Goal: Task Accomplishment & Management: Complete application form

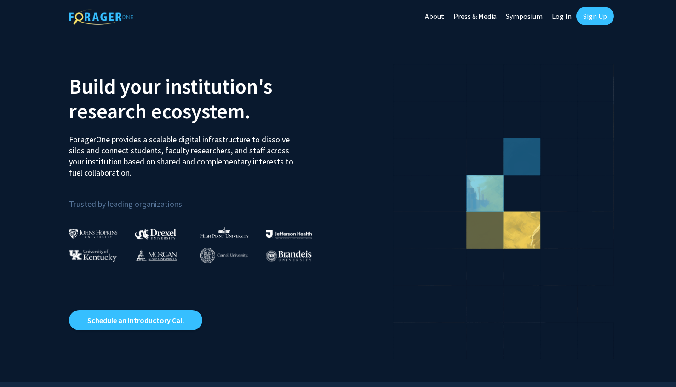
click at [587, 17] on link "Sign Up" at bounding box center [596, 16] width 38 height 18
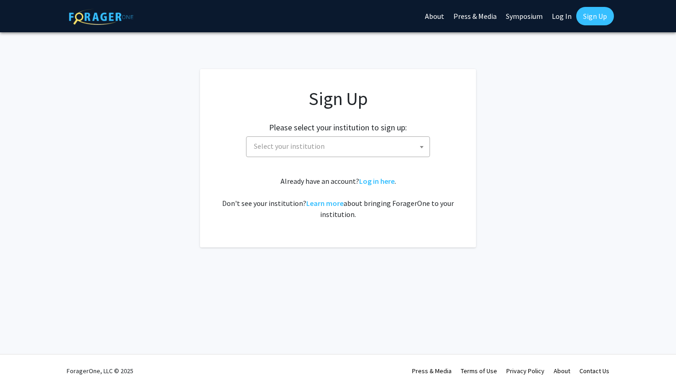
click at [395, 156] on span "Select your institution" at bounding box center [338, 146] width 184 height 21
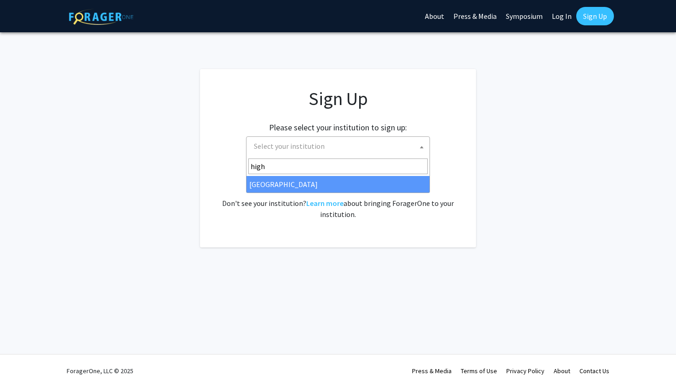
type input "high"
select select "2"
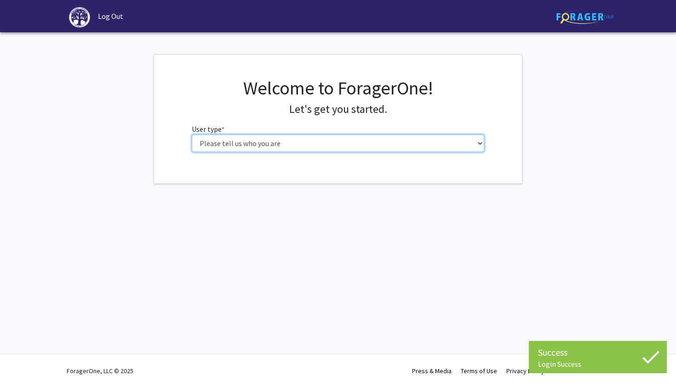
select select "1: undergrad"
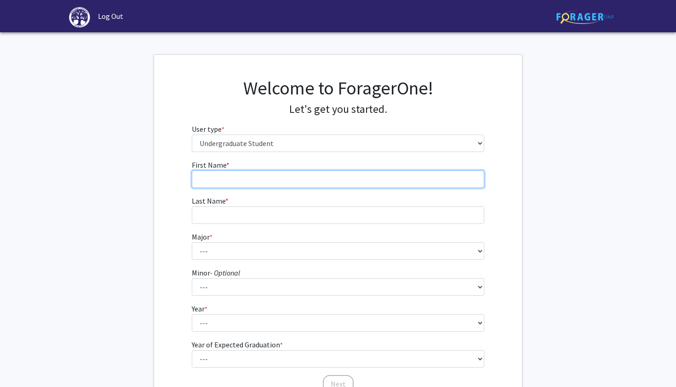
click at [379, 172] on input "First Name * required" at bounding box center [338, 178] width 293 height 17
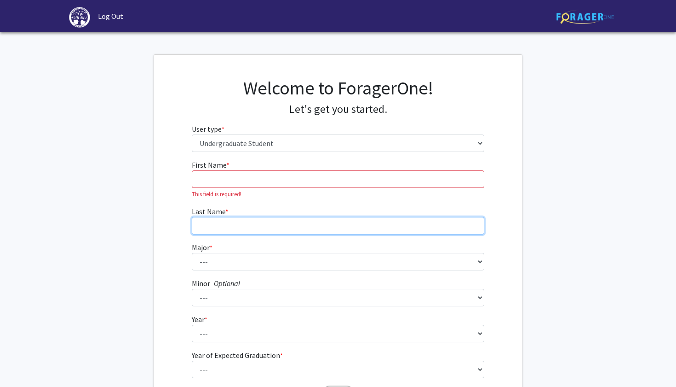
type input "h"
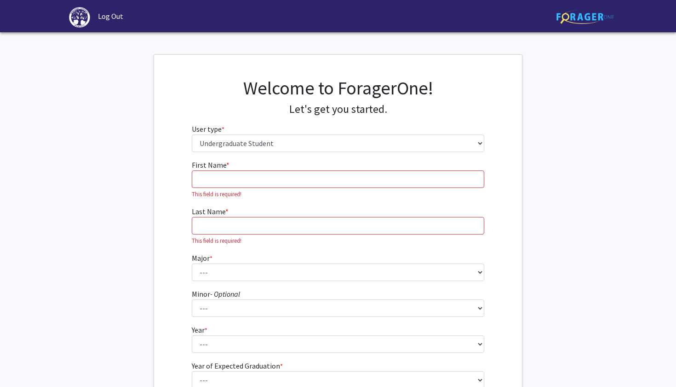
click at [327, 198] on form "First Name * required This field is required! Last Name * required This field i…" at bounding box center [338, 282] width 293 height 246
click at [327, 185] on input "First Name * required" at bounding box center [338, 178] width 293 height 17
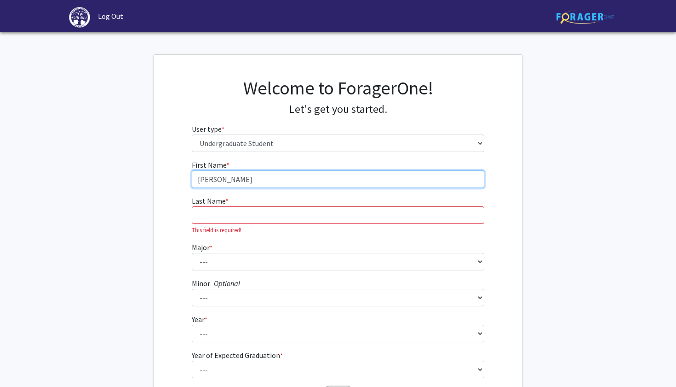
type input "[PERSON_NAME]"
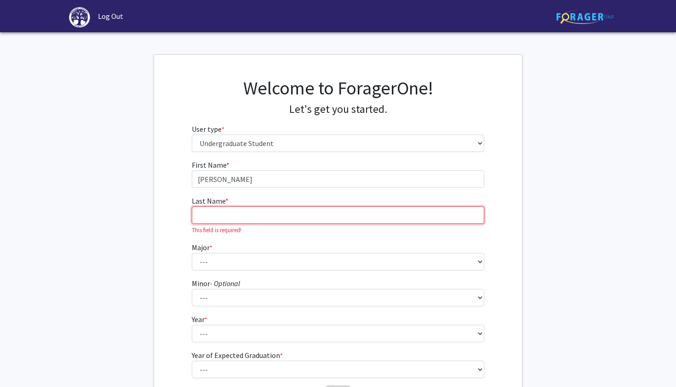
click at [292, 217] on input "Last Name * required" at bounding box center [338, 214] width 293 height 17
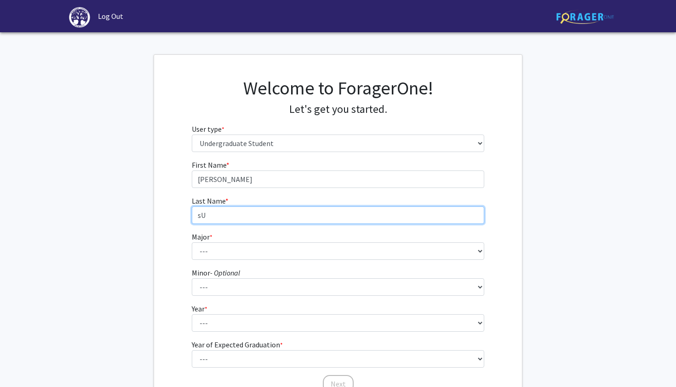
type input "s"
type input "[PERSON_NAME]"
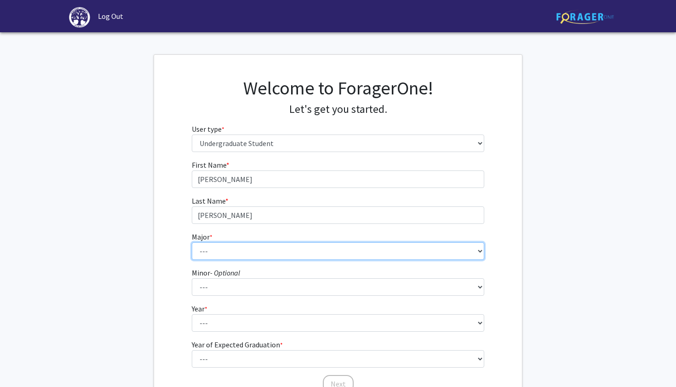
select select "55: 204"
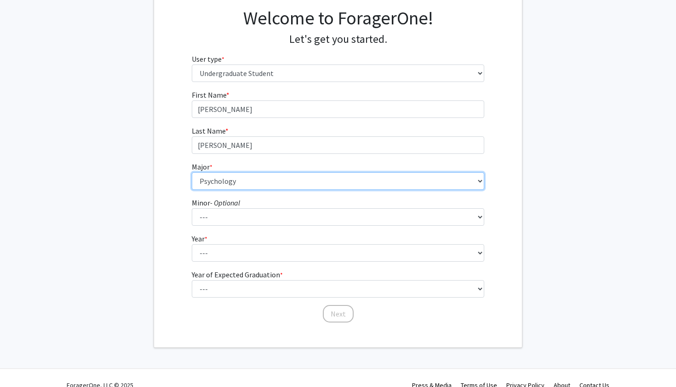
scroll to position [72, 0]
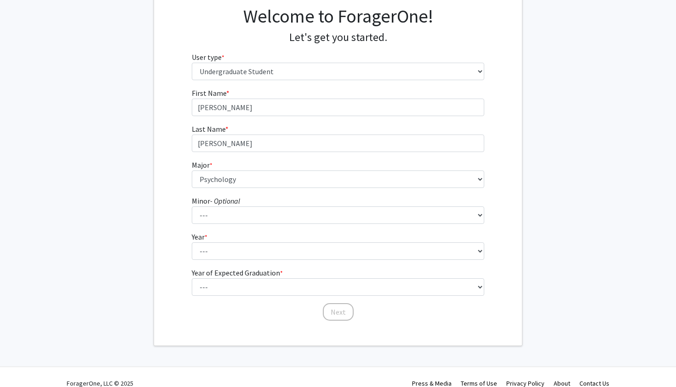
click at [323, 231] on fg-select "Year * required --- First-year Sophomore Junior Senior Postbaccalaureate Certif…" at bounding box center [338, 245] width 293 height 29
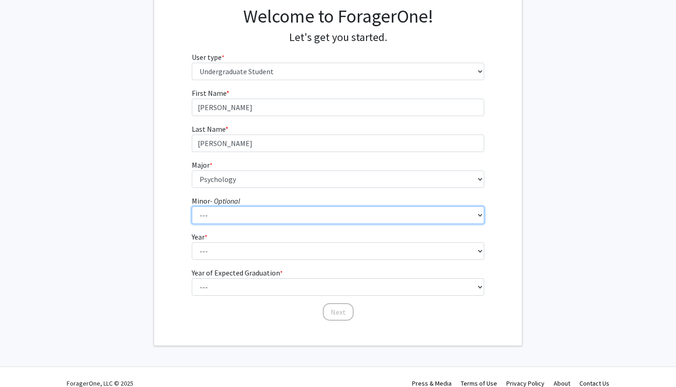
select select "4: 92"
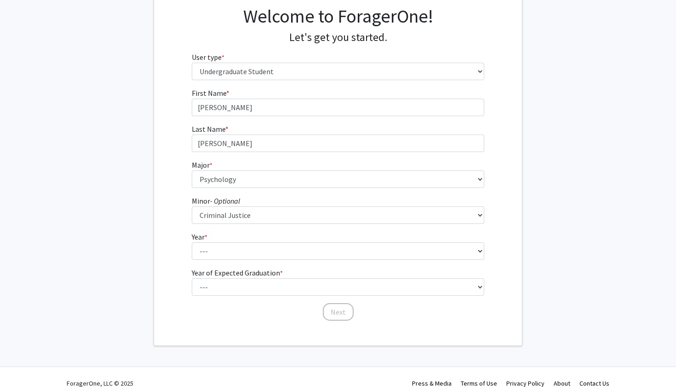
click at [271, 240] on fg-select "Year * required --- First-year Sophomore Junior Senior Postbaccalaureate Certif…" at bounding box center [338, 245] width 293 height 29
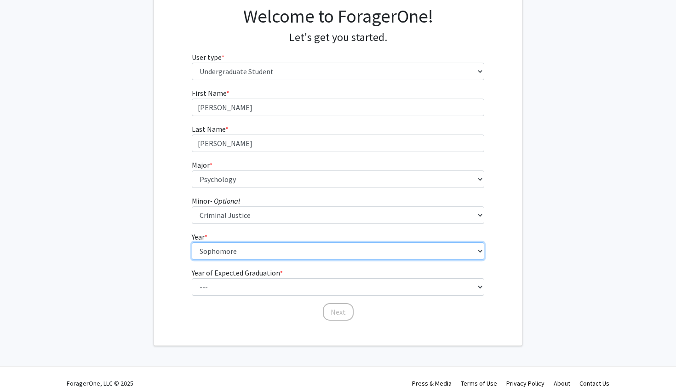
select select "1: first-year"
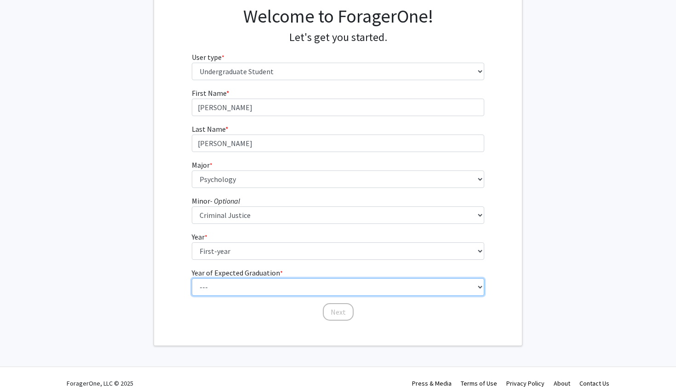
select select "5: 2029"
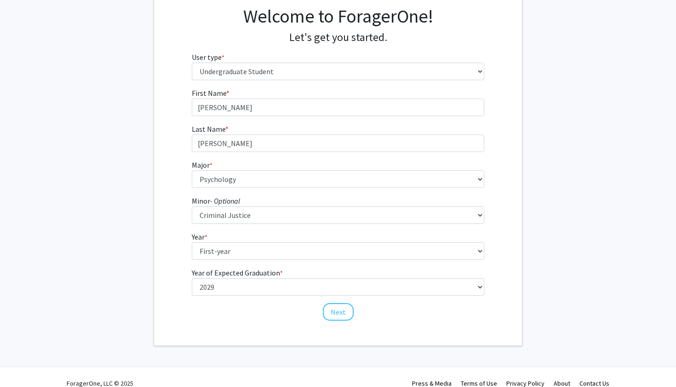
click at [336, 321] on div "Welcome to ForagerOne! Let's get you started. User type * required Please tell …" at bounding box center [338, 164] width 368 height 362
click at [335, 314] on button "Next" at bounding box center [338, 311] width 31 height 17
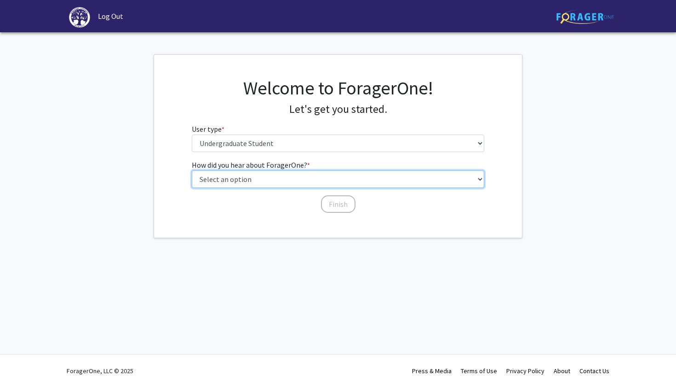
select select "2: faculty_recommendation"
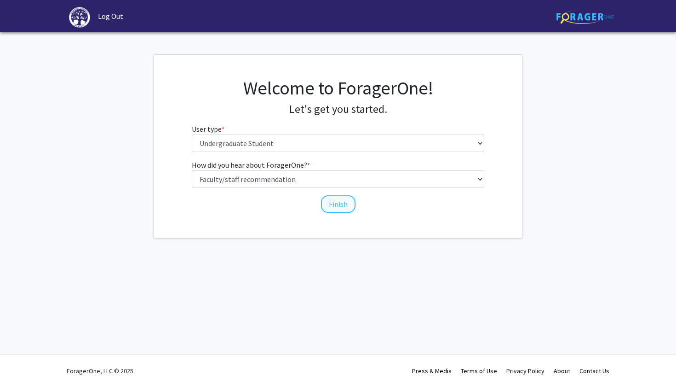
click at [334, 203] on button "Finish" at bounding box center [338, 203] width 35 height 17
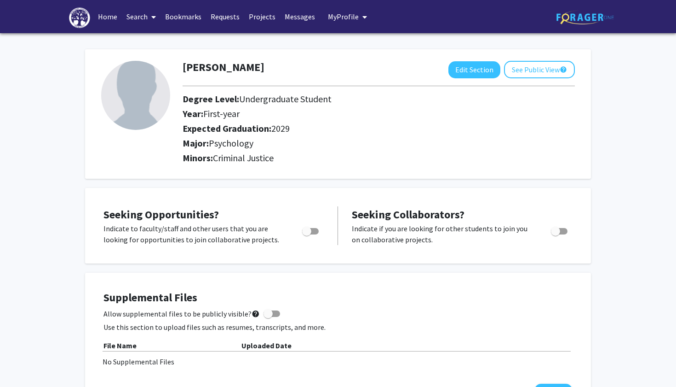
click at [133, 23] on link "Search" at bounding box center [141, 16] width 39 height 32
click at [137, 44] on span "Faculty/Staff" at bounding box center [156, 42] width 68 height 18
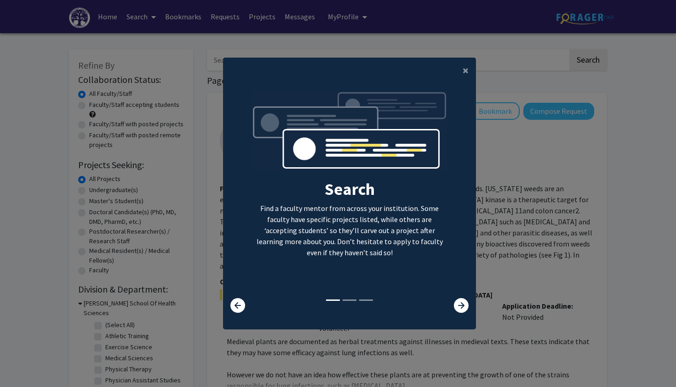
click at [456, 320] on div "Search Find a faculty mentor from across your institution. Some faculty have sp…" at bounding box center [349, 201] width 253 height 237
click at [456, 312] on icon at bounding box center [461, 305] width 15 height 15
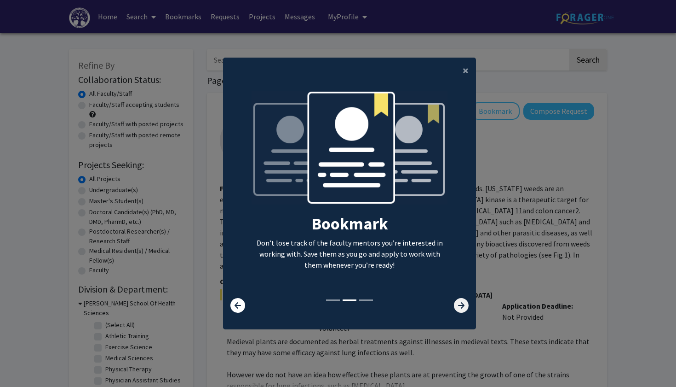
click at [456, 312] on icon at bounding box center [461, 305] width 15 height 15
click at [456, 311] on icon at bounding box center [461, 305] width 15 height 15
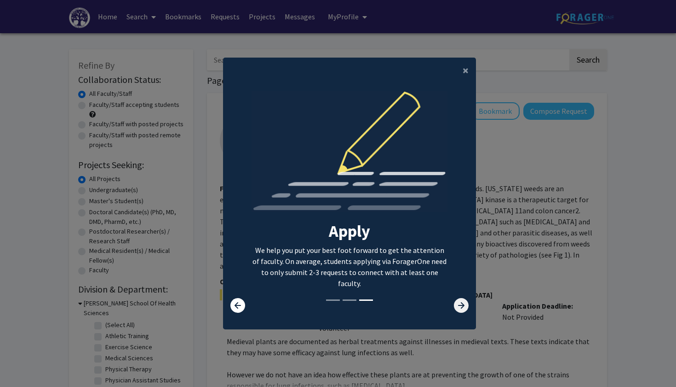
click at [456, 312] on icon at bounding box center [461, 305] width 15 height 15
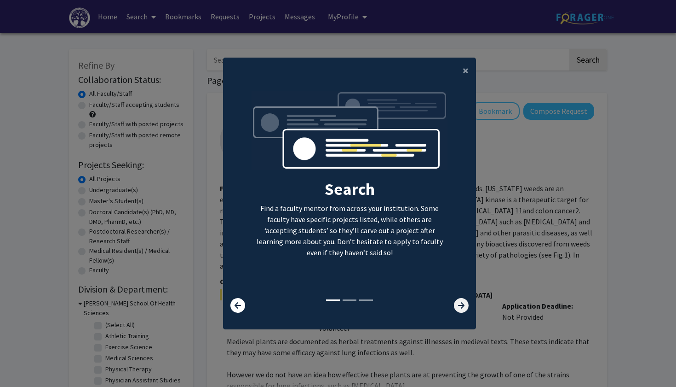
click at [457, 311] on icon at bounding box center [461, 305] width 15 height 15
click at [467, 69] on span "×" at bounding box center [466, 70] width 6 height 14
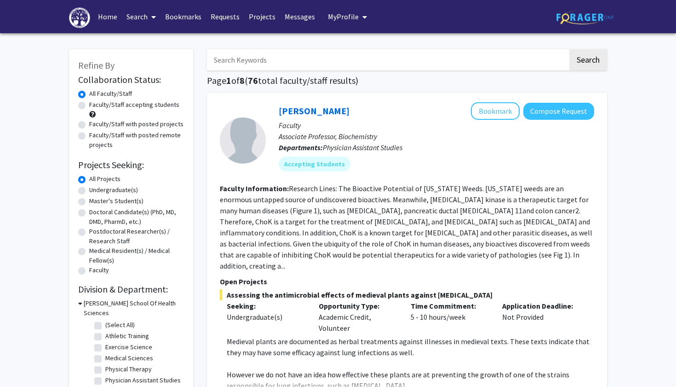
scroll to position [258, 0]
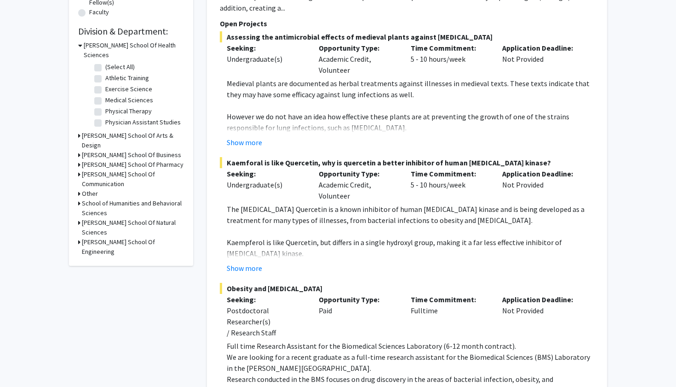
click at [79, 198] on icon at bounding box center [79, 203] width 2 height 10
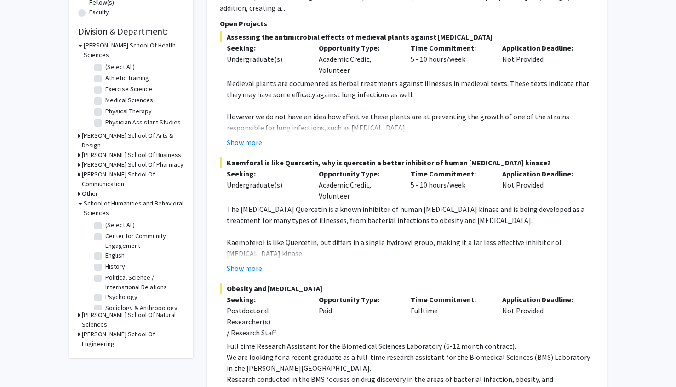
click at [80, 310] on icon at bounding box center [79, 315] width 2 height 10
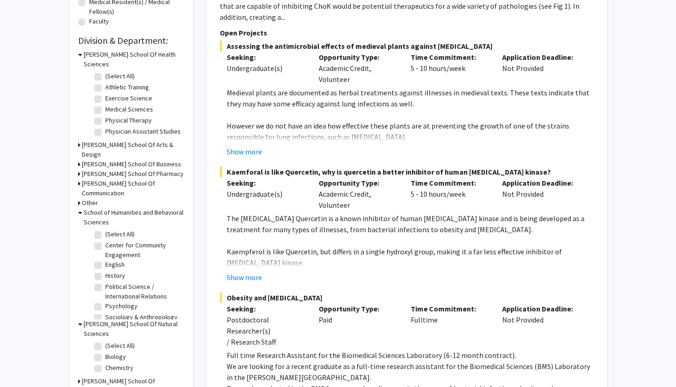
click at [82, 198] on h3 "Other" at bounding box center [90, 203] width 16 height 10
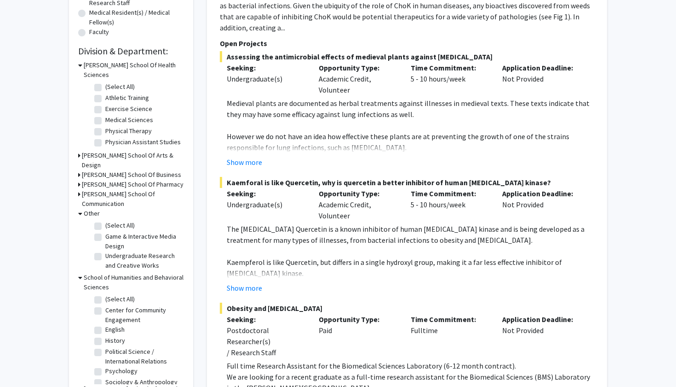
scroll to position [232, 0]
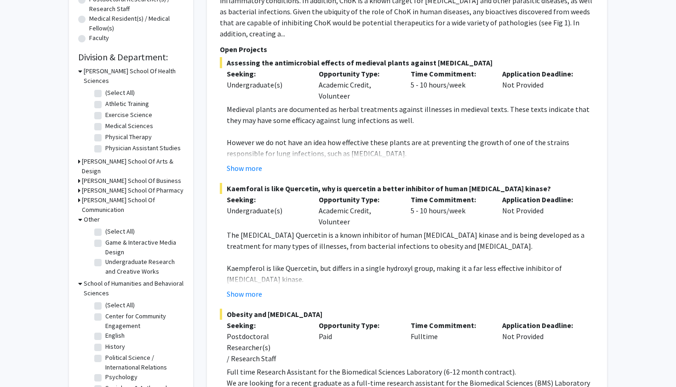
click at [79, 195] on icon at bounding box center [79, 200] width 2 height 10
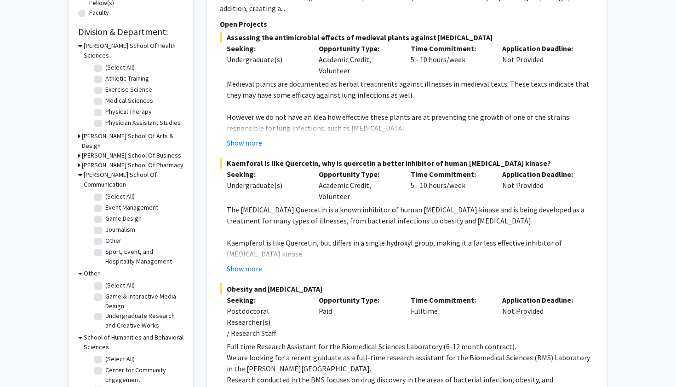
scroll to position [257, 0]
click at [115, 170] on h3 "[PERSON_NAME] School Of Communication" at bounding box center [134, 179] width 100 height 19
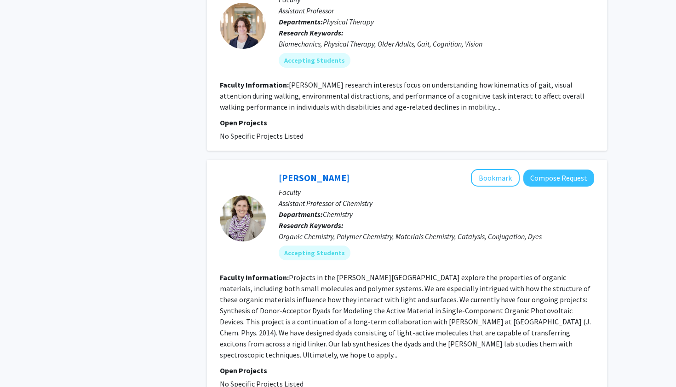
scroll to position [3251, 0]
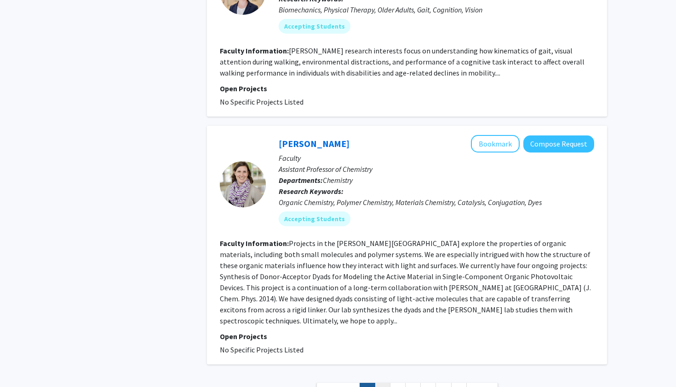
click at [380, 382] on link "2" at bounding box center [383, 390] width 16 height 16
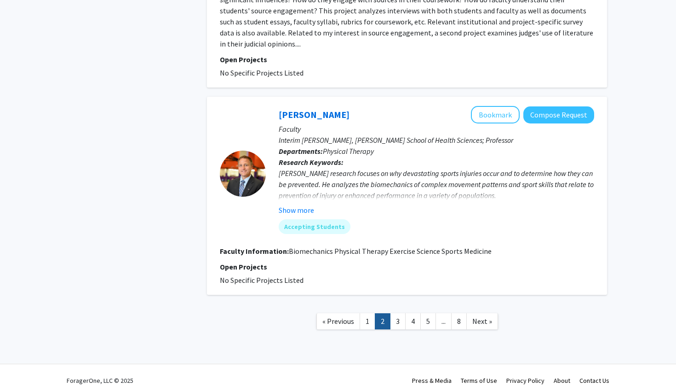
scroll to position [1859, 0]
click at [395, 315] on link "3" at bounding box center [398, 321] width 16 height 16
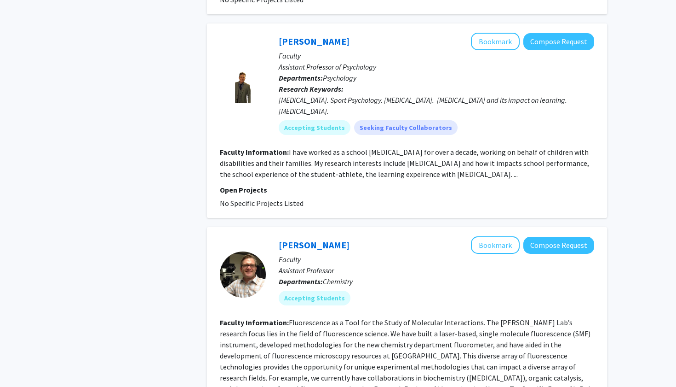
scroll to position [1843, 0]
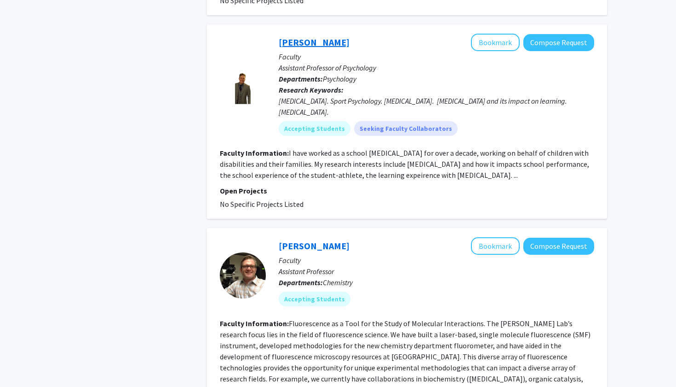
click at [323, 44] on link "[PERSON_NAME]" at bounding box center [314, 42] width 71 height 12
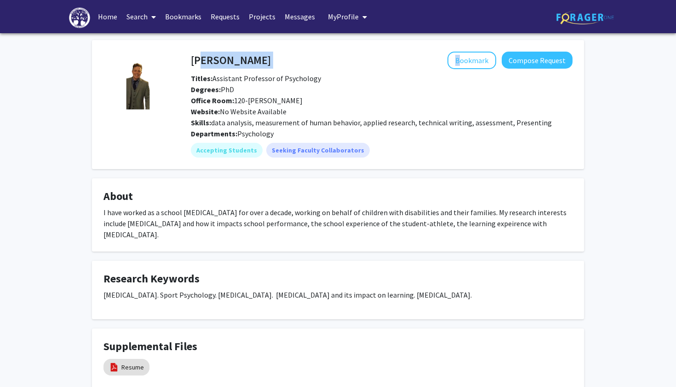
drag, startPoint x: 264, startPoint y: 67, endPoint x: 197, endPoint y: 63, distance: 67.3
click at [196, 63] on div "[PERSON_NAME] Bookmark Compose Request" at bounding box center [382, 60] width 396 height 17
click at [222, 58] on h4 "[PERSON_NAME]" at bounding box center [231, 60] width 80 height 17
drag, startPoint x: 258, startPoint y: 61, endPoint x: 192, endPoint y: 61, distance: 65.8
click at [192, 61] on h4 "[PERSON_NAME]" at bounding box center [231, 60] width 80 height 17
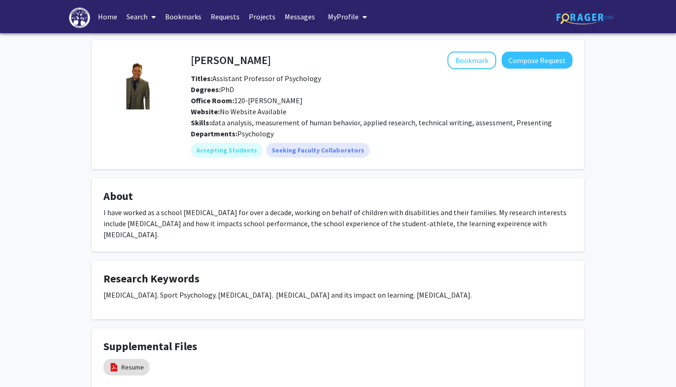
click at [278, 61] on div "Bookmark Compose Request" at bounding box center [422, 60] width 302 height 17
drag, startPoint x: 278, startPoint y: 61, endPoint x: 195, endPoint y: 62, distance: 83.8
click at [195, 62] on div "[PERSON_NAME] Bookmark Compose Request" at bounding box center [382, 60] width 396 height 17
copy div "[PERSON_NAME] Bookmark"
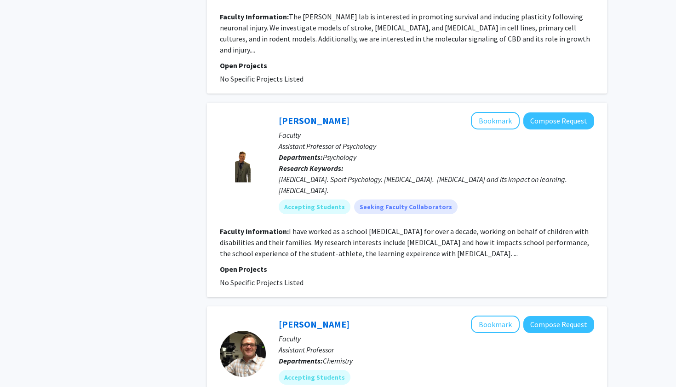
scroll to position [1972, 0]
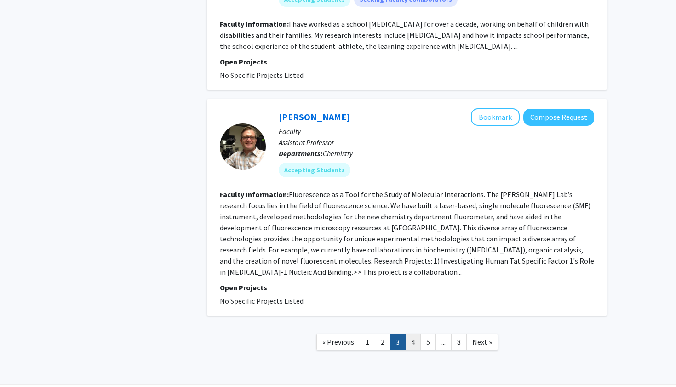
click at [416, 334] on link "4" at bounding box center [413, 342] width 16 height 16
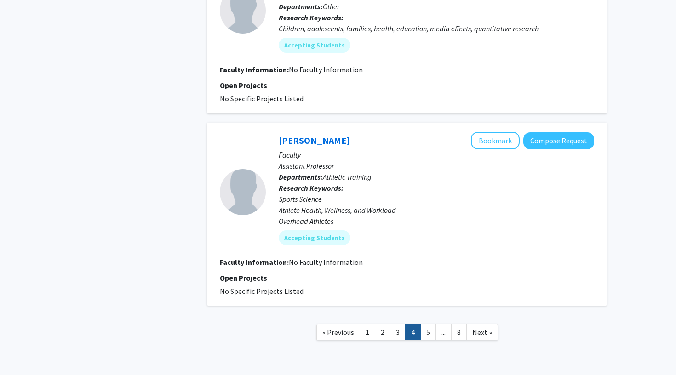
scroll to position [1716, 0]
click at [428, 324] on link "5" at bounding box center [429, 332] width 16 height 16
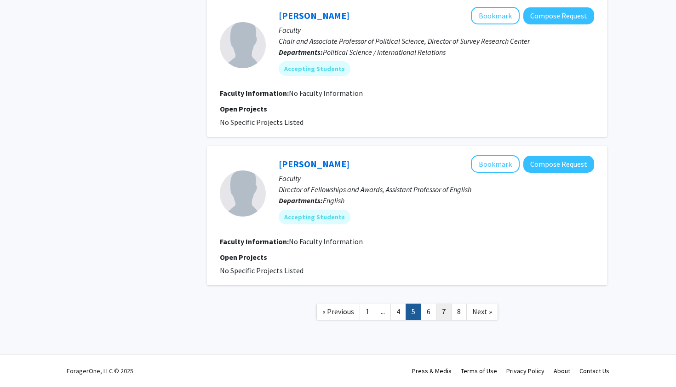
scroll to position [1281, 0]
click at [426, 311] on link "6" at bounding box center [429, 311] width 16 height 16
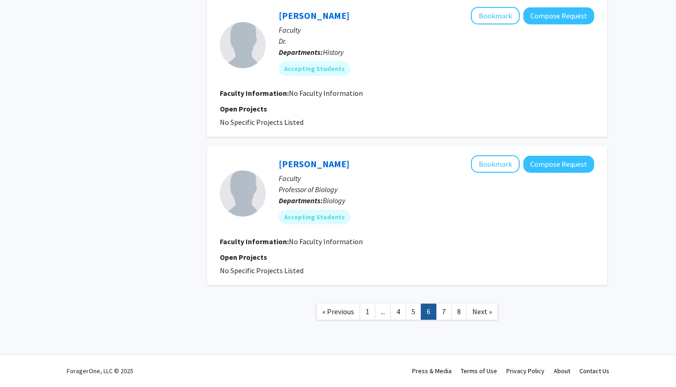
scroll to position [1270, 0]
click at [447, 314] on link "7" at bounding box center [444, 311] width 16 height 16
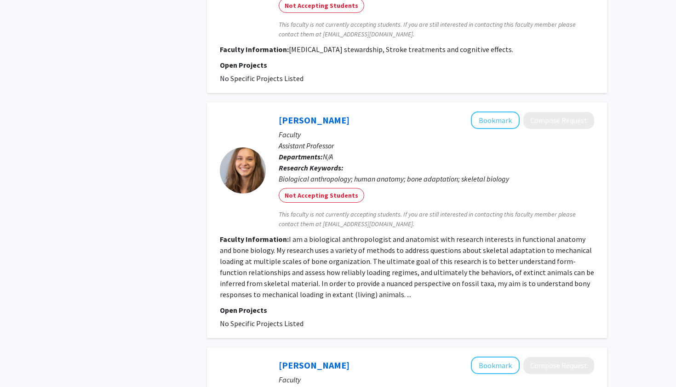
scroll to position [1445, 0]
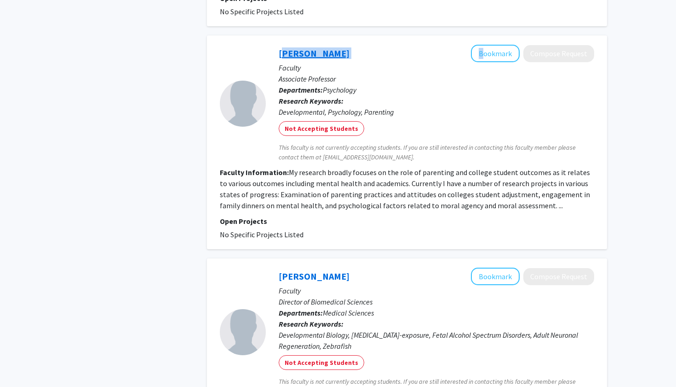
drag, startPoint x: 350, startPoint y: 47, endPoint x: 280, endPoint y: 44, distance: 70.0
click at [280, 45] on div "[PERSON_NAME] Bookmark Compose Request" at bounding box center [437, 53] width 316 height 17
copy div "[PERSON_NAME]"
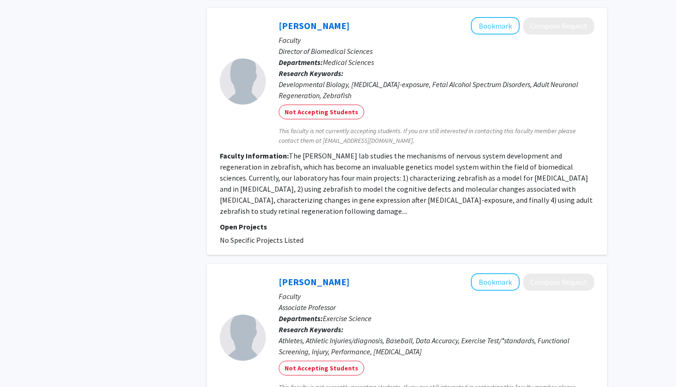
scroll to position [1824, 0]
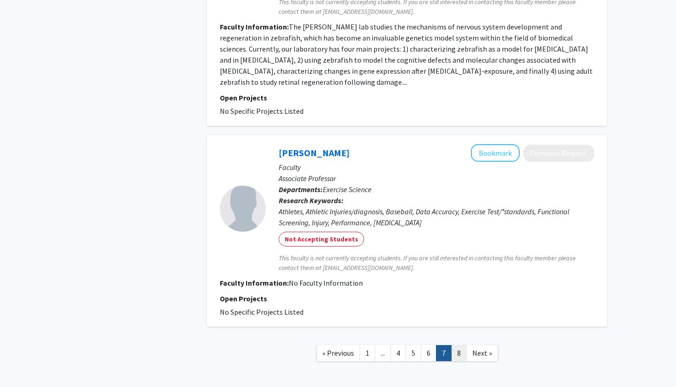
click at [458, 345] on link "8" at bounding box center [459, 353] width 16 height 16
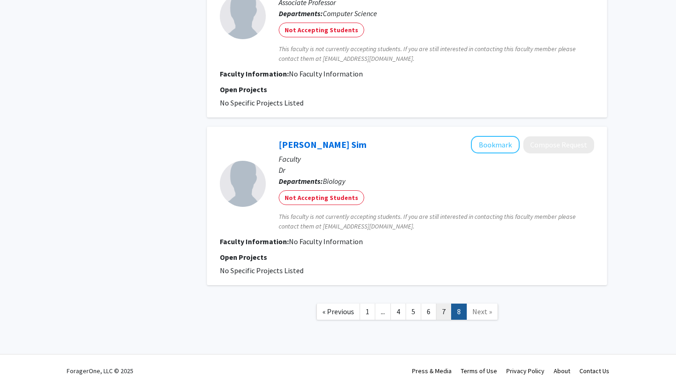
scroll to position [805, 0]
click at [444, 313] on link "7" at bounding box center [444, 311] width 16 height 16
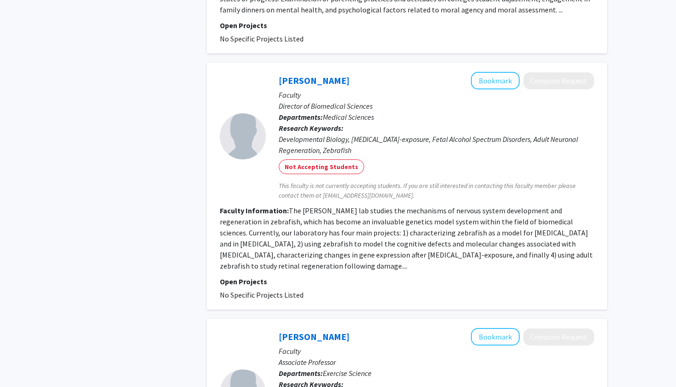
scroll to position [1646, 0]
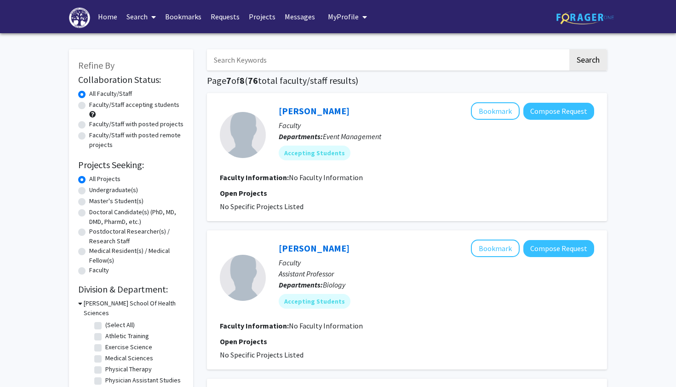
click at [334, 62] on input "Search Keywords" at bounding box center [387, 59] width 361 height 21
click at [588, 61] on button "Search" at bounding box center [589, 59] width 38 height 21
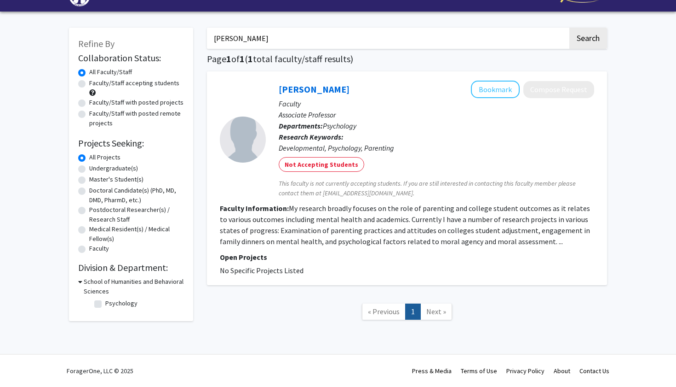
scroll to position [23, 0]
type input "K"
type input "[PERSON_NAME]"
click at [588, 39] on button "Search" at bounding box center [589, 38] width 38 height 21
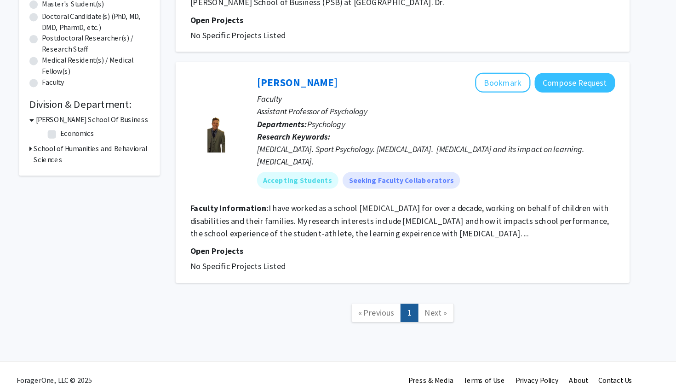
scroll to position [151, 0]
